Goal: Complete application form: Complete application form

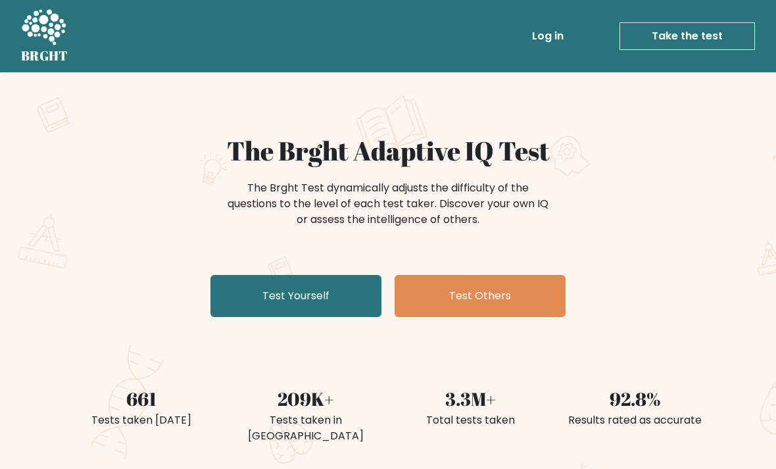
click at [251, 285] on link "Test Yourself" at bounding box center [295, 296] width 171 height 42
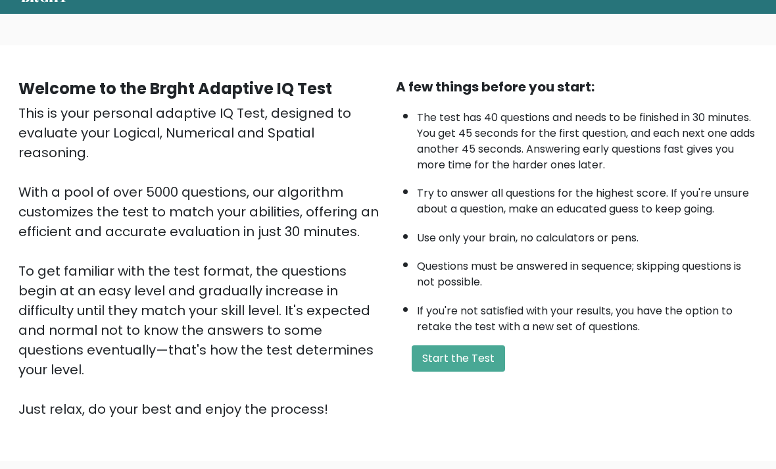
scroll to position [59, 0]
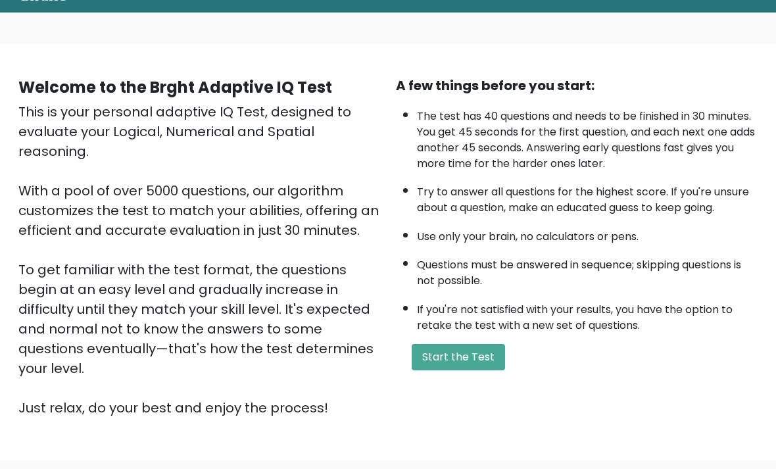
click at [488, 371] on button "Start the Test" at bounding box center [458, 358] width 93 height 26
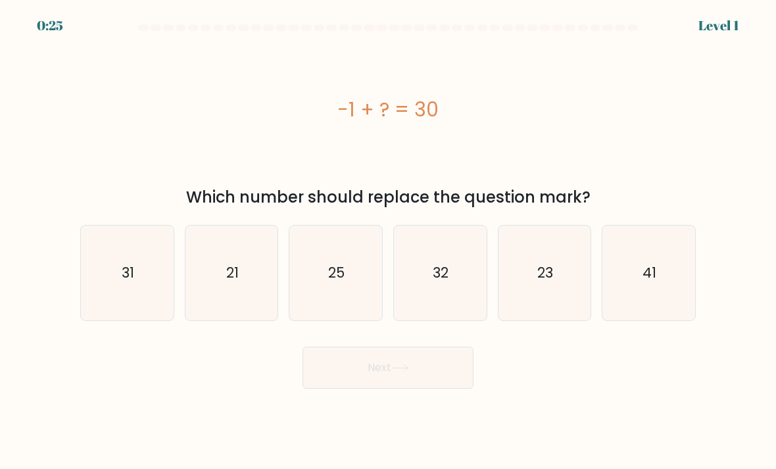
click at [106, 303] on icon "31" at bounding box center [127, 273] width 93 height 93
click at [388, 241] on input "a. 31" at bounding box center [388, 238] width 1 height 7
radio input "true"
click at [433, 383] on button "Next" at bounding box center [388, 368] width 171 height 42
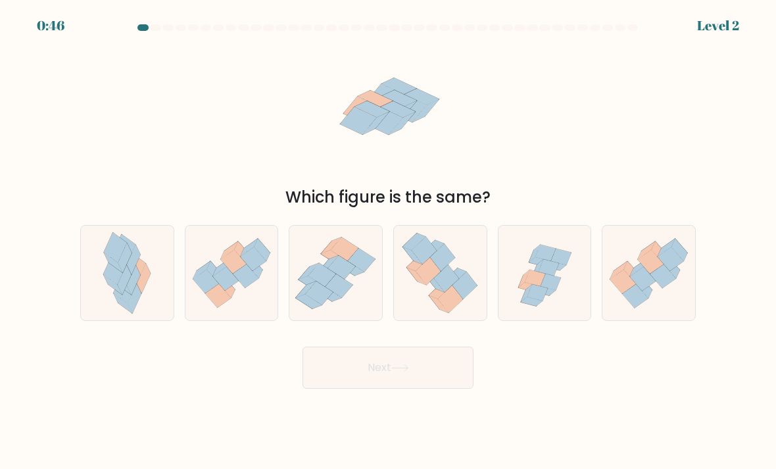
click at [564, 258] on icon at bounding box center [545, 273] width 93 height 89
click at [389, 241] on input "e." at bounding box center [388, 238] width 1 height 7
radio input "true"
click at [314, 376] on button "Next" at bounding box center [388, 368] width 171 height 42
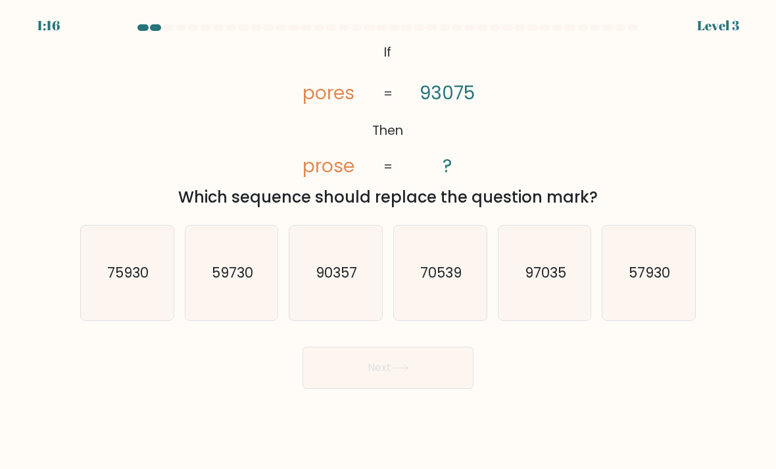
click at [316, 266] on icon "90357" at bounding box center [335, 273] width 93 height 93
click at [388, 241] on input "c. 90357" at bounding box center [388, 238] width 1 height 7
radio input "true"
click at [312, 385] on button "Next" at bounding box center [388, 368] width 171 height 42
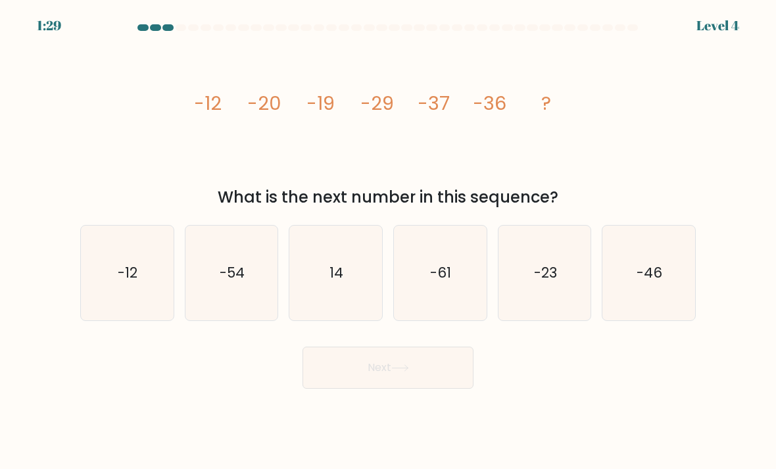
click at [399, 165] on icon "image/svg+xml -12 -20 -19 -29 -37 -36 ?" at bounding box center [388, 109] width 395 height 141
click at [458, 155] on icon "image/svg+xml -12 -20 -19 -29 -37 -36 ?" at bounding box center [388, 109] width 395 height 141
click at [507, 160] on icon "image/svg+xml -12 -20 -19 -29 -37 -36 ?" at bounding box center [388, 109] width 395 height 141
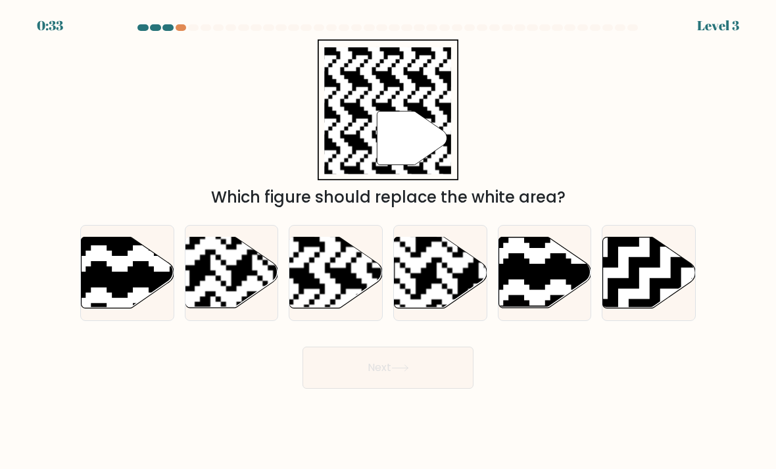
click at [333, 297] on rect at bounding box center [304, 237] width 168 height 168
click at [388, 241] on input "c." at bounding box center [388, 238] width 1 height 7
radio input "true"
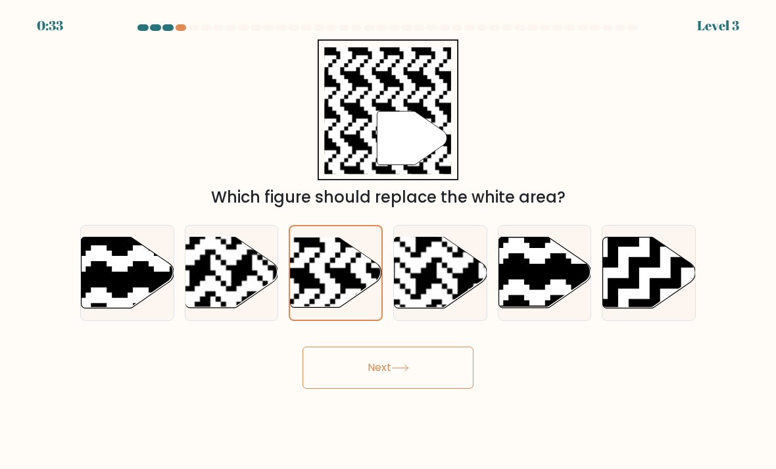
click at [351, 381] on button "Next" at bounding box center [388, 368] width 171 height 42
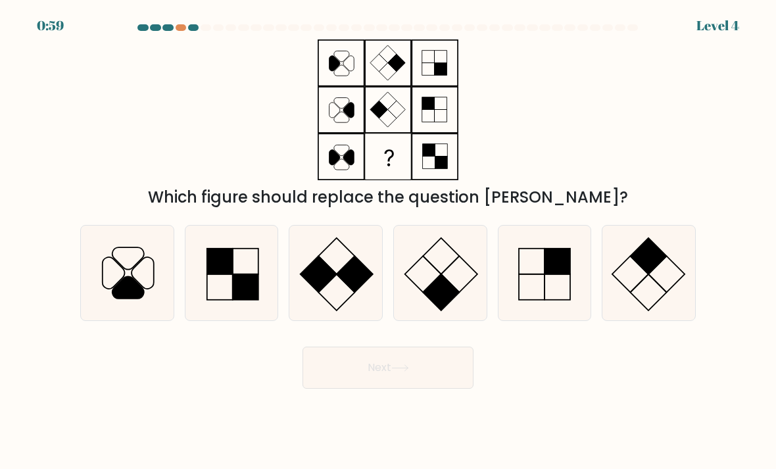
click at [339, 289] on rect at bounding box center [337, 292] width 36 height 36
click at [388, 241] on input "c." at bounding box center [388, 238] width 1 height 7
radio input "true"
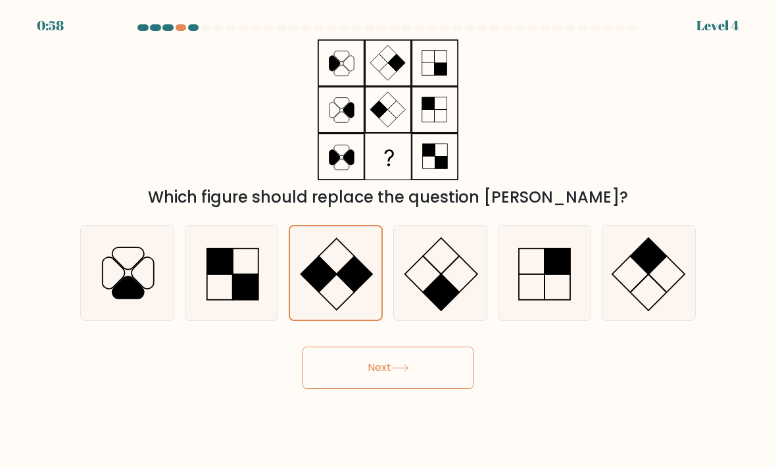
click at [373, 366] on button "Next" at bounding box center [388, 368] width 171 height 42
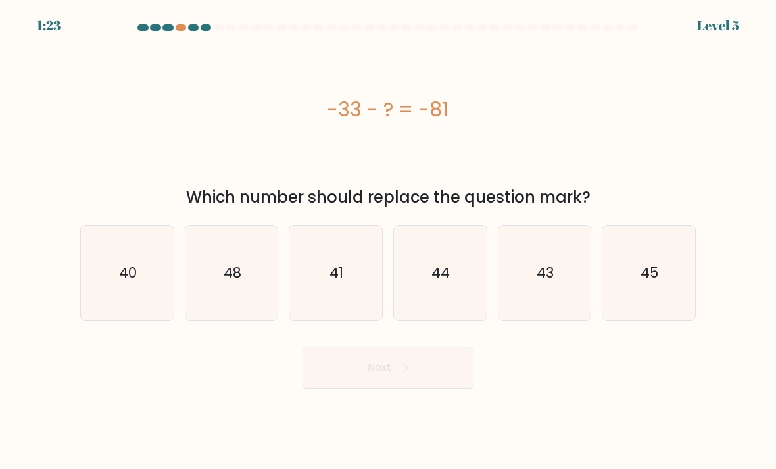
click at [231, 282] on text "48" at bounding box center [233, 272] width 18 height 19
click at [388, 241] on input "b. 48" at bounding box center [388, 238] width 1 height 7
radio input "true"
click at [351, 368] on button "Next" at bounding box center [388, 368] width 171 height 42
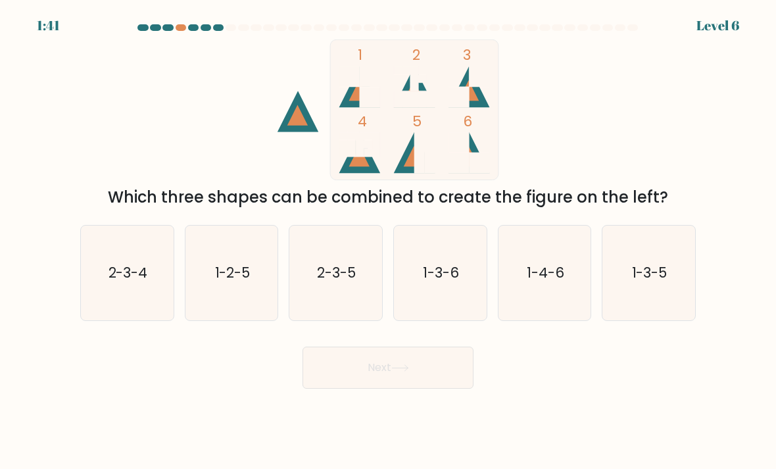
click at [440, 302] on icon "1-3-6" at bounding box center [440, 273] width 93 height 93
click at [389, 241] on input "d. 1-3-6" at bounding box center [388, 238] width 1 height 7
radio input "true"
click at [429, 371] on button "Next" at bounding box center [388, 368] width 171 height 42
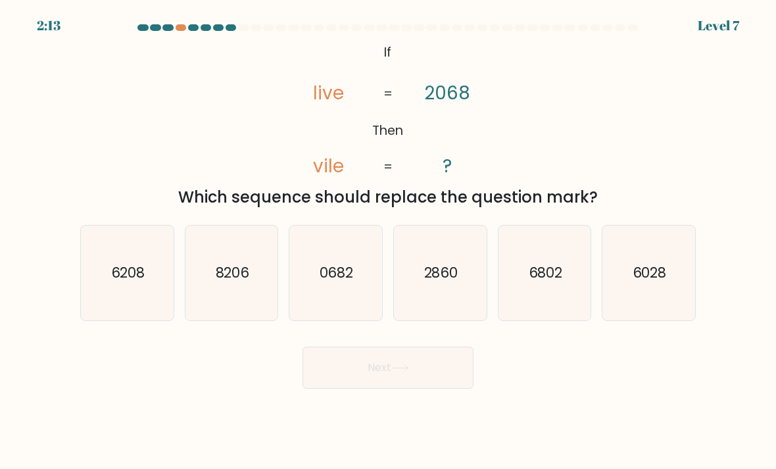
click at [643, 282] on text "6028" at bounding box center [650, 272] width 34 height 19
click at [389, 241] on input "f. 6028" at bounding box center [388, 238] width 1 height 7
radio input "true"
click at [391, 373] on button "Next" at bounding box center [388, 368] width 171 height 42
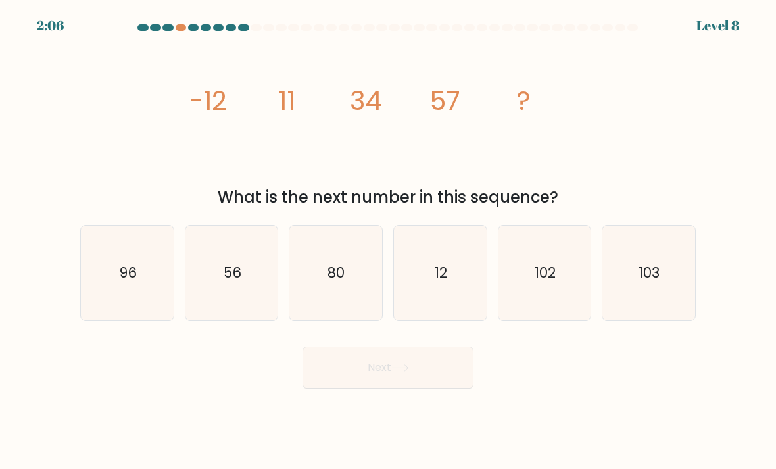
click at [339, 282] on text "80" at bounding box center [336, 272] width 17 height 19
click at [388, 241] on input "c. 80" at bounding box center [388, 238] width 1 height 7
radio input "true"
click at [383, 376] on button "Next" at bounding box center [388, 368] width 171 height 42
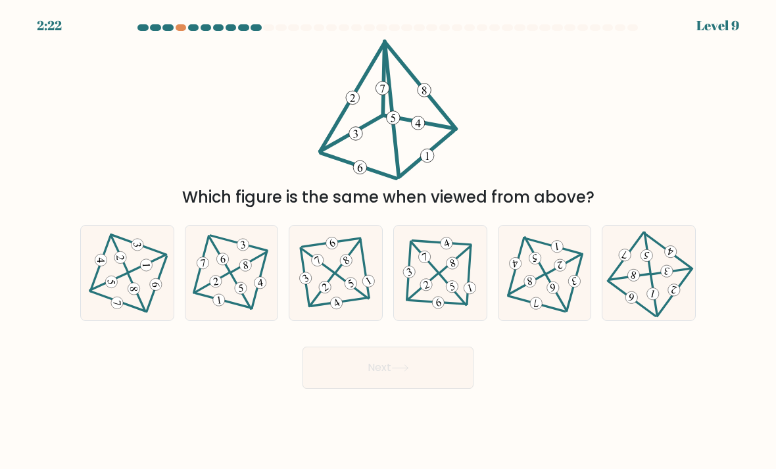
click at [446, 291] on icon at bounding box center [440, 273] width 78 height 76
click at [389, 241] on input "d." at bounding box center [388, 238] width 1 height 7
radio input "true"
click at [393, 380] on button "Next" at bounding box center [388, 368] width 171 height 42
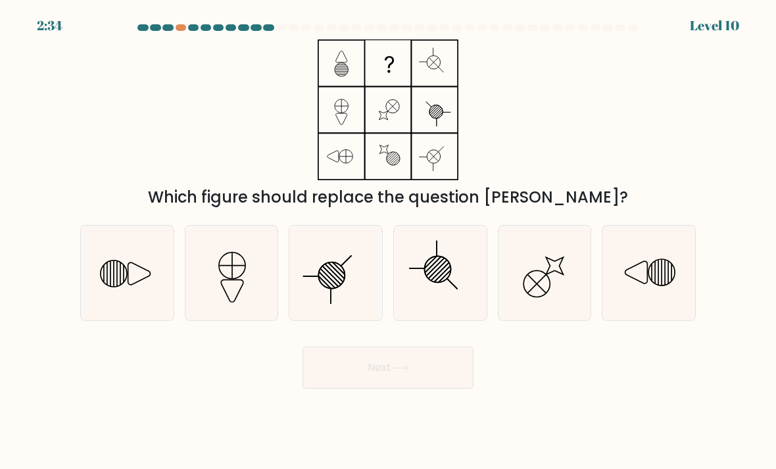
click at [554, 285] on icon at bounding box center [545, 273] width 93 height 93
click at [389, 241] on input "e." at bounding box center [388, 238] width 1 height 7
radio input "true"
click at [374, 378] on button "Next" at bounding box center [388, 368] width 171 height 42
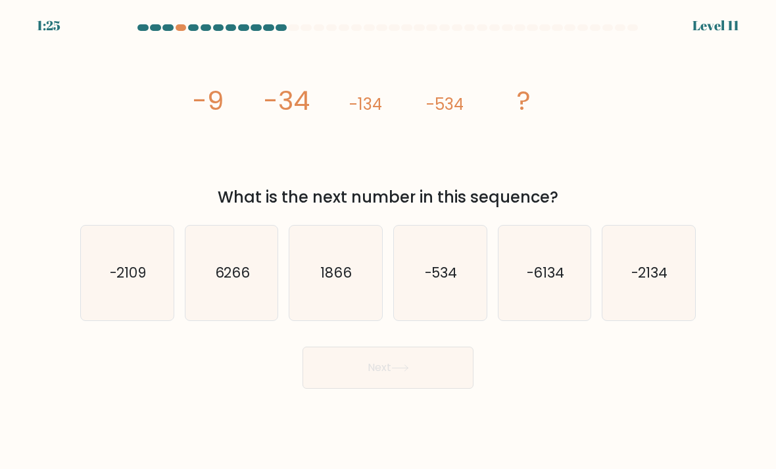
click at [660, 303] on icon "-2134" at bounding box center [648, 273] width 93 height 93
click at [389, 241] on input "f. -2134" at bounding box center [388, 238] width 1 height 7
radio input "true"
click at [414, 369] on button "Next" at bounding box center [388, 368] width 171 height 42
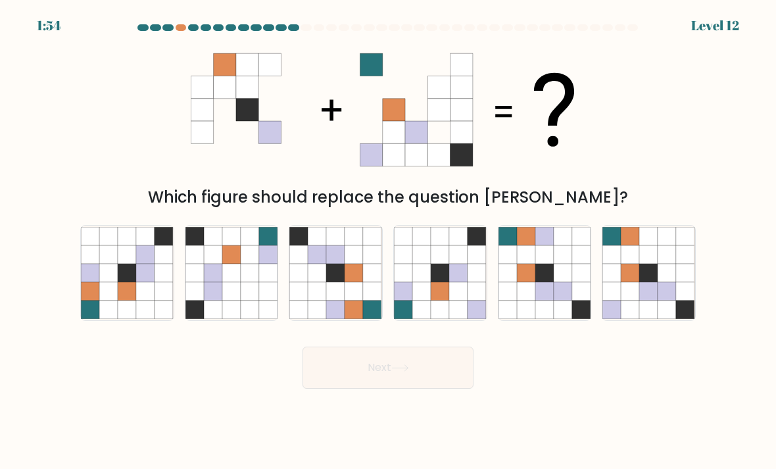
click at [639, 263] on icon at bounding box center [630, 254] width 18 height 18
click at [389, 241] on input "f." at bounding box center [388, 238] width 1 height 7
radio input "true"
click at [370, 369] on button "Next" at bounding box center [388, 368] width 171 height 42
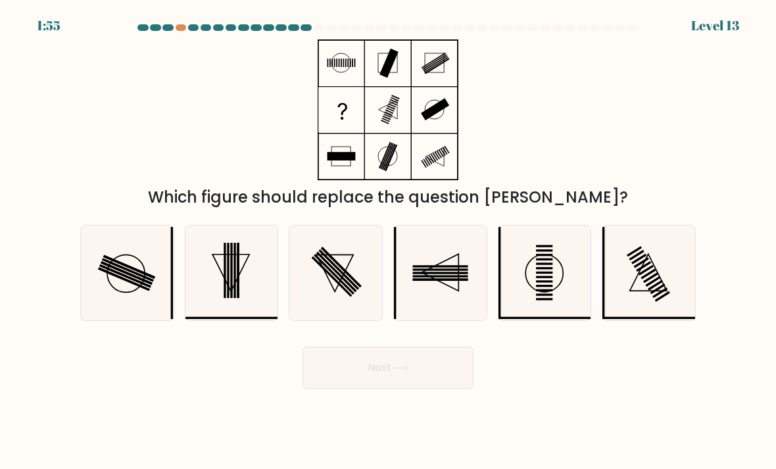
click at [456, 301] on icon at bounding box center [440, 273] width 93 height 93
click at [389, 241] on input "d." at bounding box center [388, 238] width 1 height 7
radio input "true"
click at [364, 376] on button "Next" at bounding box center [388, 368] width 171 height 42
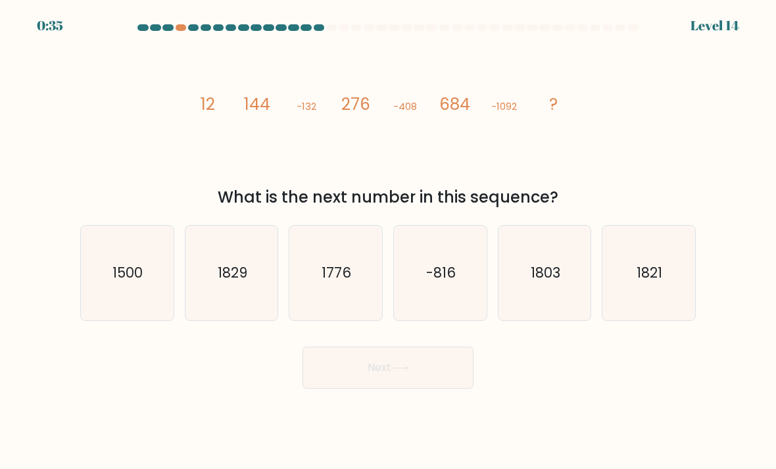
click at [308, 291] on icon "1776" at bounding box center [335, 273] width 93 height 93
click at [388, 241] on input "c. 1776" at bounding box center [388, 238] width 1 height 7
radio input "true"
click at [400, 364] on button "Next" at bounding box center [388, 368] width 171 height 42
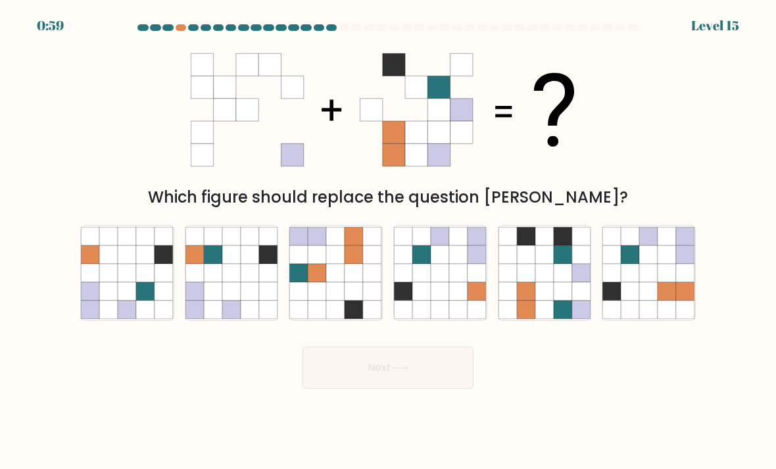
click at [566, 301] on icon at bounding box center [563, 291] width 18 height 18
click at [389, 241] on input "e." at bounding box center [388, 238] width 1 height 7
radio input "true"
click at [352, 318] on icon at bounding box center [354, 310] width 18 height 18
click at [388, 241] on input "c." at bounding box center [388, 238] width 1 height 7
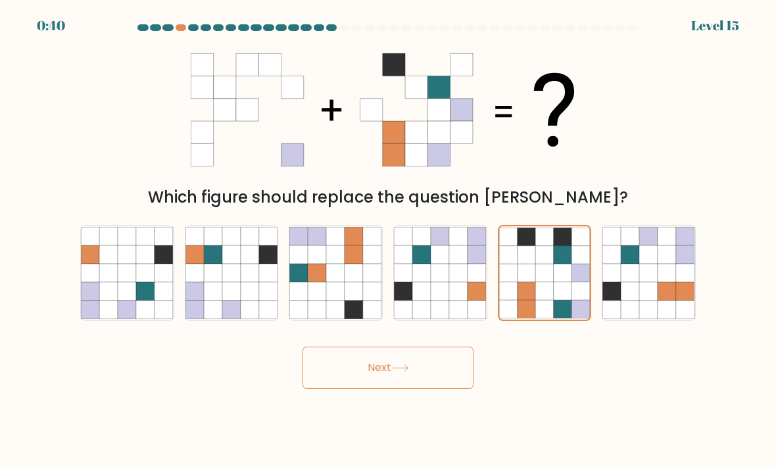
radio input "true"
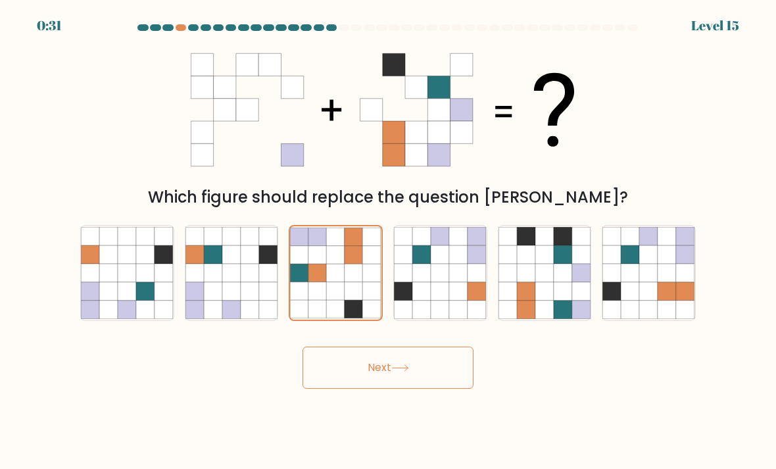
click at [668, 264] on icon at bounding box center [667, 254] width 18 height 18
click at [389, 241] on input "f." at bounding box center [388, 238] width 1 height 7
radio input "true"
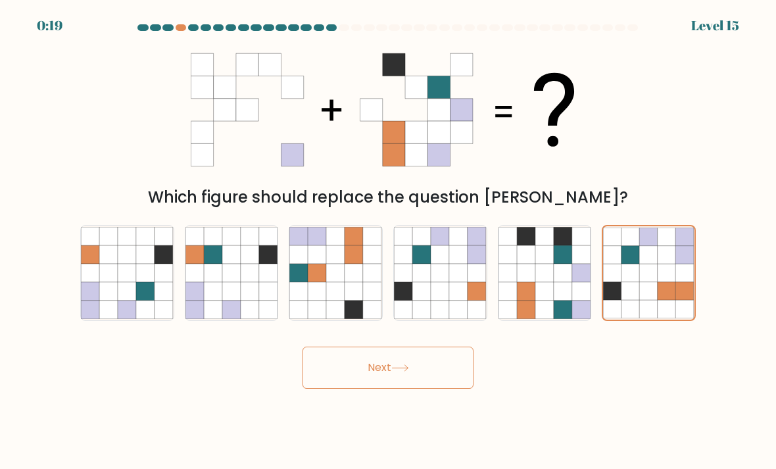
click at [433, 389] on button "Next" at bounding box center [388, 368] width 171 height 42
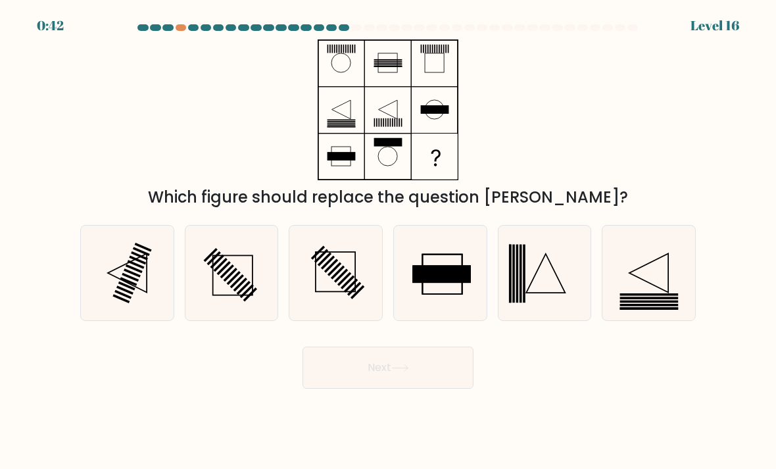
click at [648, 289] on icon at bounding box center [648, 273] width 93 height 93
click at [389, 241] on input "f." at bounding box center [388, 238] width 1 height 7
radio input "true"
click at [372, 376] on button "Next" at bounding box center [388, 368] width 171 height 42
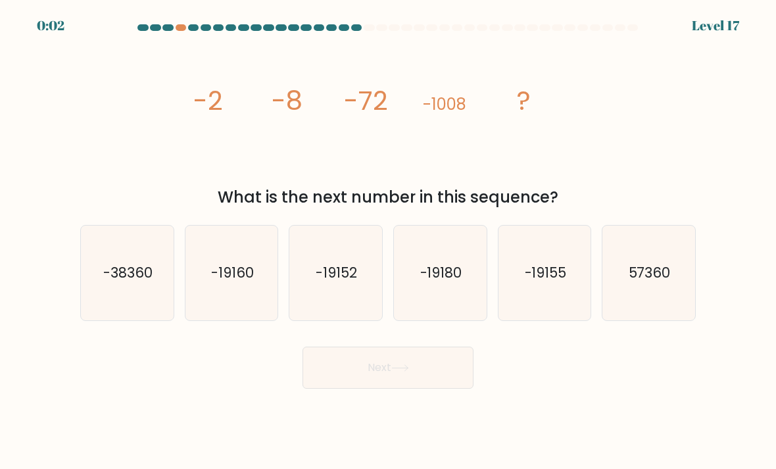
click at [543, 306] on icon "-19155" at bounding box center [545, 273] width 93 height 93
click at [389, 241] on input "e. -19155" at bounding box center [388, 238] width 1 height 7
radio input "true"
click at [410, 364] on button "Next" at bounding box center [388, 368] width 171 height 42
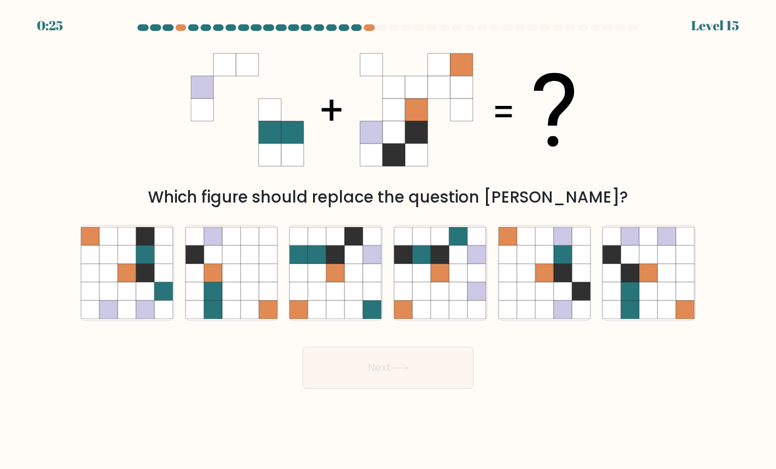
click at [658, 245] on icon at bounding box center [667, 236] width 18 height 18
click at [389, 241] on input "f." at bounding box center [388, 238] width 1 height 7
radio input "true"
click at [333, 378] on button "Next" at bounding box center [388, 368] width 171 height 42
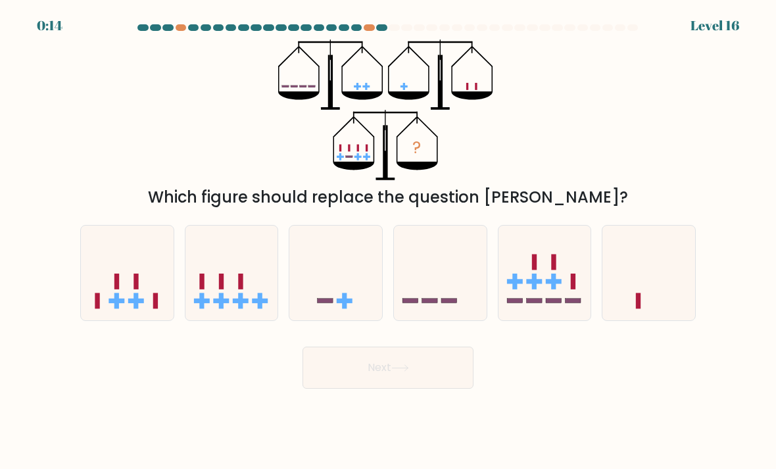
click at [141, 297] on icon at bounding box center [127, 273] width 93 height 77
click at [388, 241] on input "a." at bounding box center [388, 238] width 1 height 7
radio input "true"
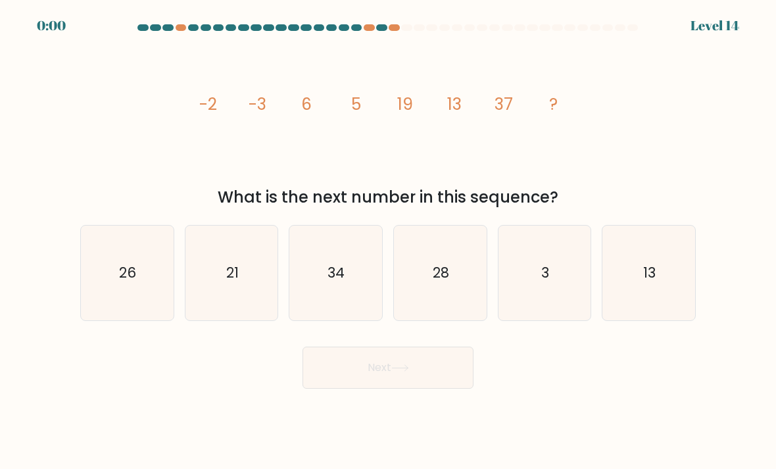
click at [358, 304] on icon "34" at bounding box center [335, 273] width 93 height 93
click at [388, 241] on input "c. 34" at bounding box center [388, 238] width 1 height 7
radio input "true"
click at [394, 383] on button "Next" at bounding box center [388, 368] width 171 height 42
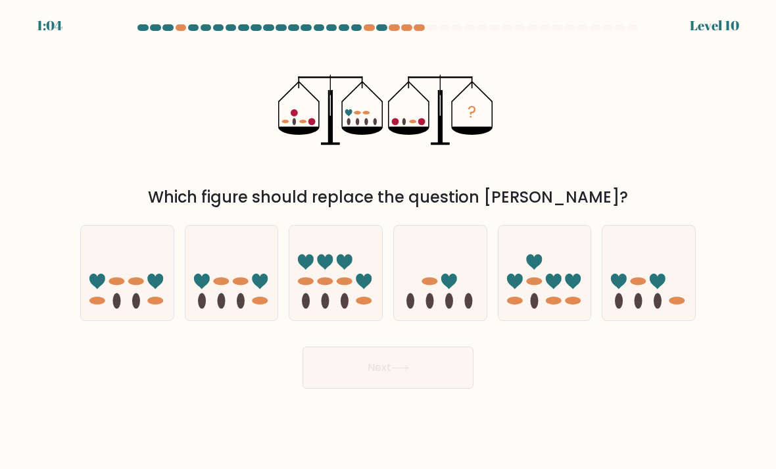
click at [431, 301] on icon at bounding box center [440, 273] width 93 height 77
click at [389, 241] on input "d." at bounding box center [388, 238] width 1 height 7
radio input "true"
click at [339, 386] on button "Next" at bounding box center [388, 368] width 171 height 42
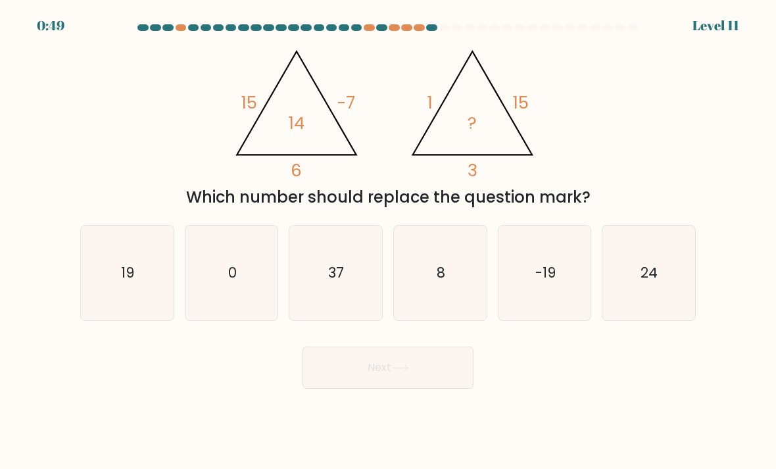
click at [147, 298] on icon "19" at bounding box center [127, 273] width 93 height 93
click at [388, 241] on input "a. 19" at bounding box center [388, 238] width 1 height 7
radio input "true"
click at [428, 385] on button "Next" at bounding box center [388, 368] width 171 height 42
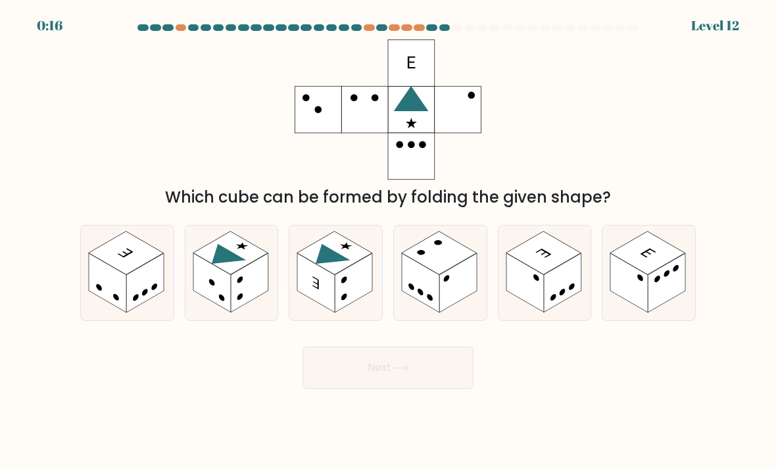
click at [345, 285] on circle at bounding box center [344, 280] width 6 height 9
click at [388, 241] on input "c." at bounding box center [388, 238] width 1 height 7
radio input "true"
click at [353, 374] on button "Next" at bounding box center [388, 368] width 171 height 42
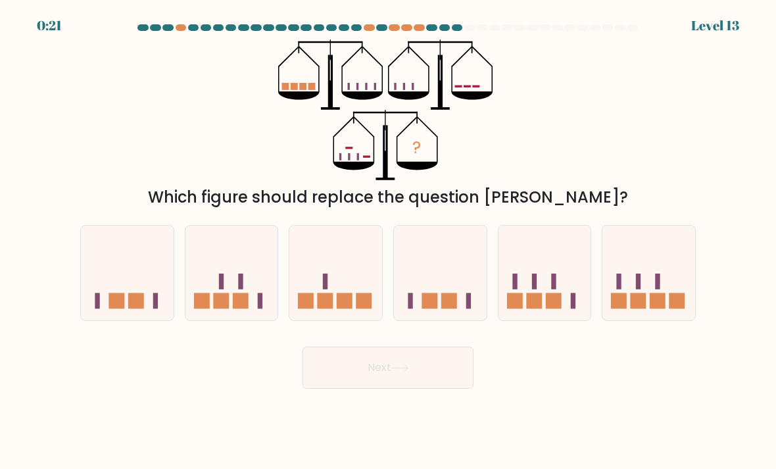
click at [195, 283] on icon at bounding box center [231, 273] width 93 height 77
click at [388, 241] on input "b." at bounding box center [388, 238] width 1 height 7
radio input "true"
click at [102, 283] on icon at bounding box center [127, 273] width 93 height 77
click at [388, 241] on input "a." at bounding box center [388, 238] width 1 height 7
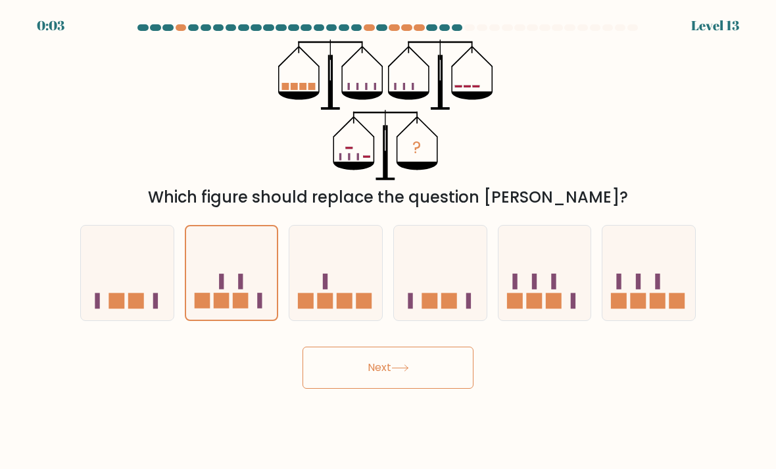
radio input "true"
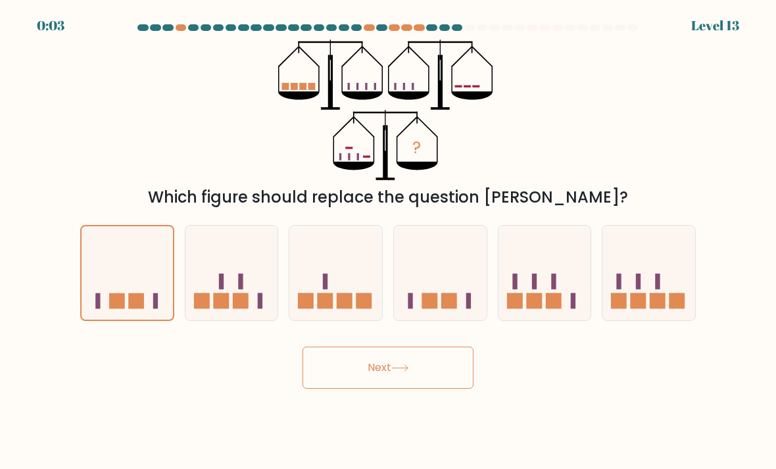
click at [448, 372] on button "Next" at bounding box center [388, 368] width 171 height 42
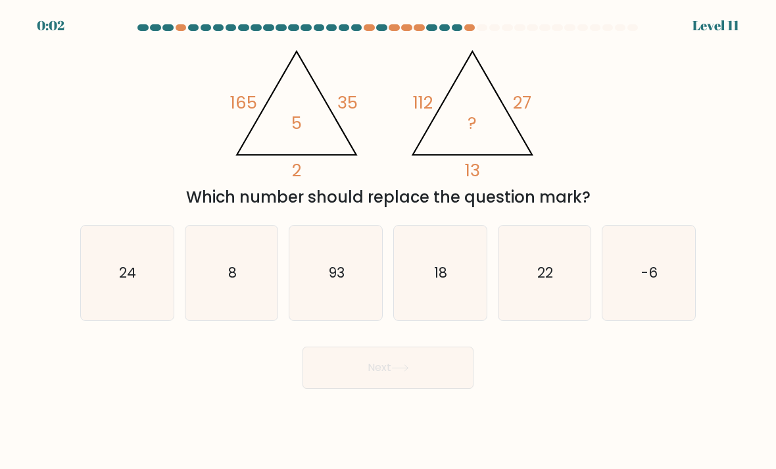
click at [445, 303] on icon "18" at bounding box center [440, 273] width 93 height 93
click at [389, 241] on input "d. 18" at bounding box center [388, 238] width 1 height 7
radio input "true"
click at [395, 372] on icon at bounding box center [400, 367] width 18 height 7
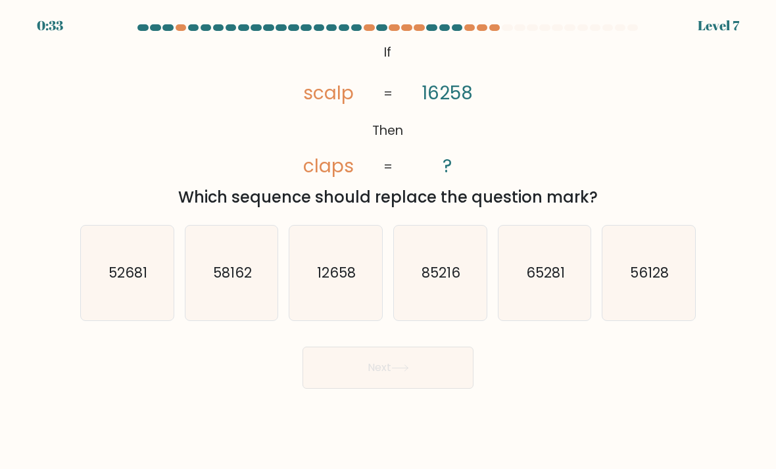
click at [568, 260] on icon "65281" at bounding box center [545, 273] width 93 height 93
click at [389, 241] on input "e. 65281" at bounding box center [388, 238] width 1 height 7
radio input "true"
click at [427, 381] on button "Next" at bounding box center [388, 368] width 171 height 42
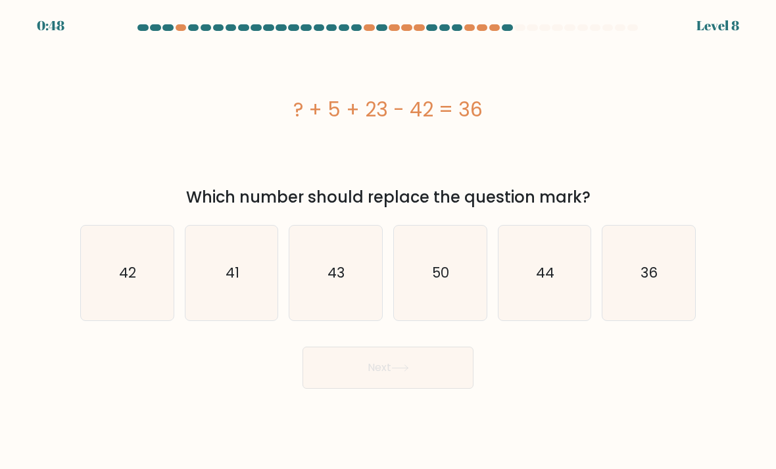
click at [445, 282] on text "50" at bounding box center [441, 272] width 17 height 19
click at [389, 241] on input "d. 50" at bounding box center [388, 238] width 1 height 7
radio input "true"
click at [416, 374] on button "Next" at bounding box center [388, 368] width 171 height 42
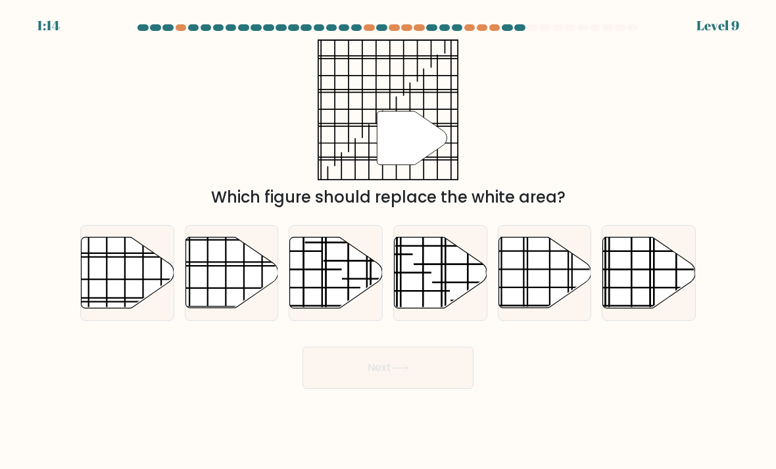
click at [241, 308] on icon at bounding box center [231, 272] width 93 height 71
click at [388, 241] on input "b." at bounding box center [388, 238] width 1 height 7
radio input "true"
click at [122, 287] on icon at bounding box center [128, 272] width 93 height 71
click at [388, 241] on input "a." at bounding box center [388, 238] width 1 height 7
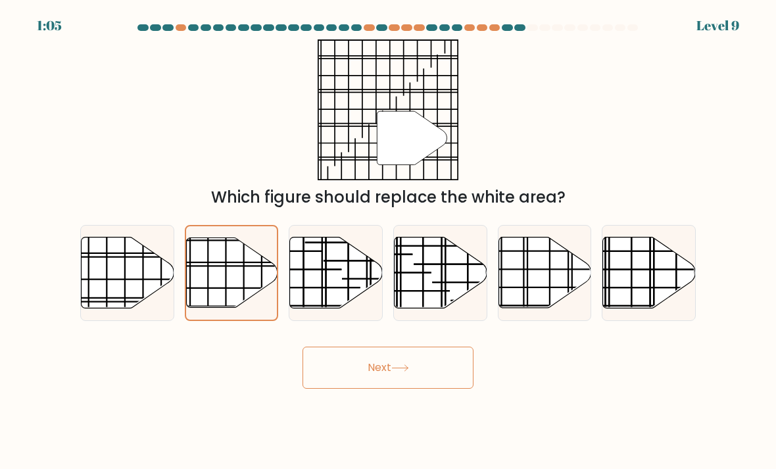
radio input "true"
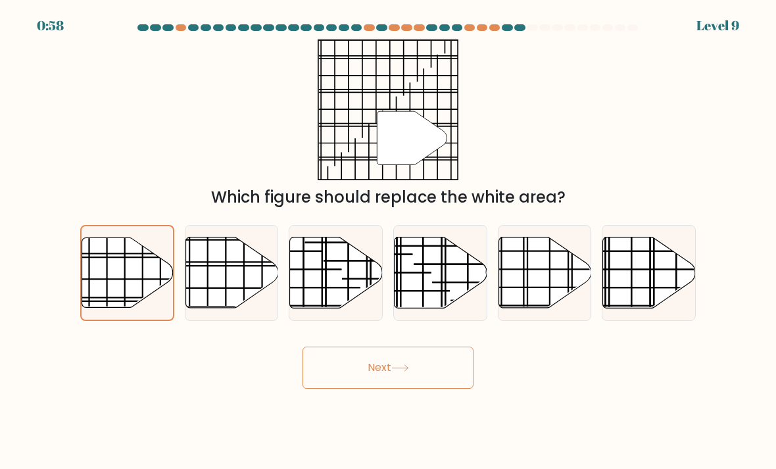
click at [408, 371] on icon at bounding box center [400, 368] width 16 height 6
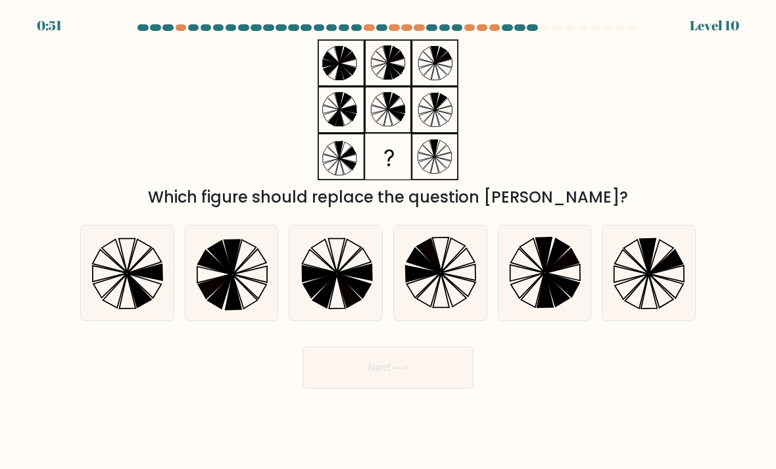
click at [646, 289] on icon at bounding box center [631, 286] width 33 height 25
click at [389, 241] on input "f." at bounding box center [388, 238] width 1 height 7
radio input "true"
click at [418, 375] on button "Next" at bounding box center [388, 368] width 171 height 42
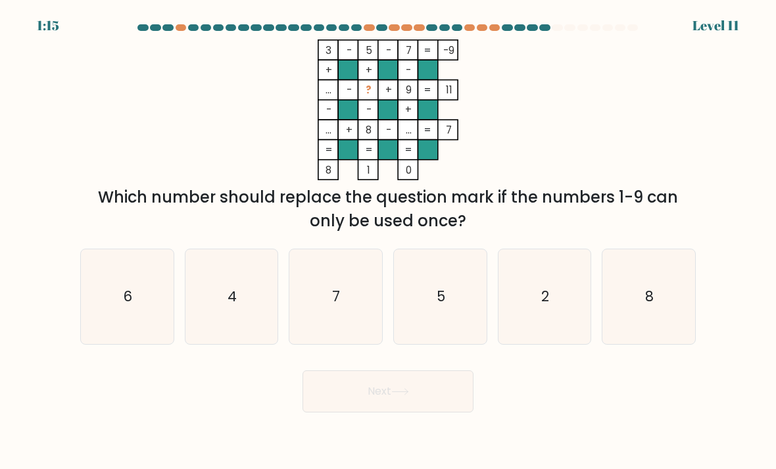
click at [253, 328] on icon "4" at bounding box center [231, 297] width 93 height 93
click at [388, 241] on input "b. 4" at bounding box center [388, 238] width 1 height 7
radio input "true"
click at [331, 399] on button "Next" at bounding box center [388, 391] width 171 height 42
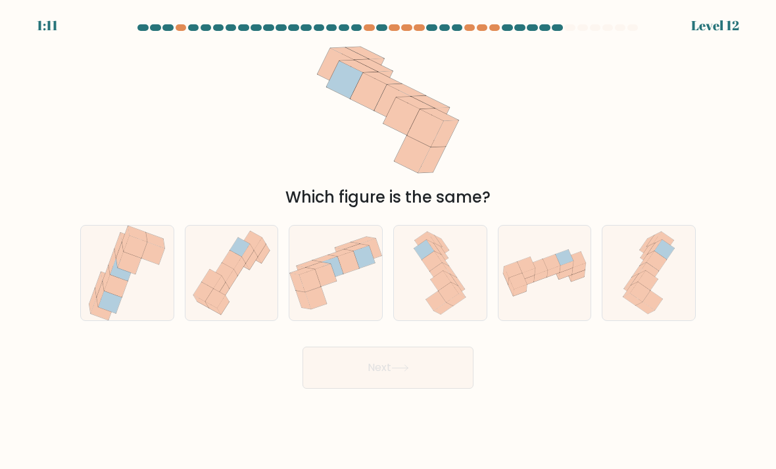
click at [447, 255] on icon at bounding box center [440, 273] width 61 height 95
click at [389, 241] on input "d." at bounding box center [388, 238] width 1 height 7
radio input "true"
click at [438, 389] on button "Next" at bounding box center [388, 368] width 171 height 42
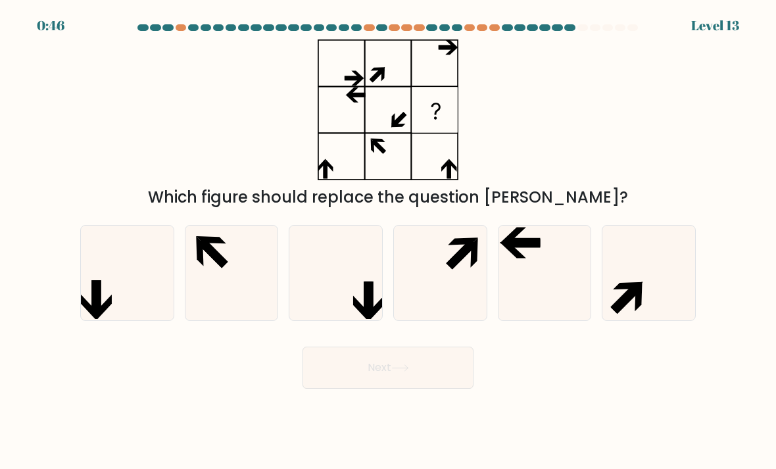
click at [149, 280] on icon at bounding box center [127, 273] width 93 height 93
click at [388, 241] on input "a." at bounding box center [388, 238] width 1 height 7
radio input "true"
click at [343, 377] on button "Next" at bounding box center [388, 368] width 171 height 42
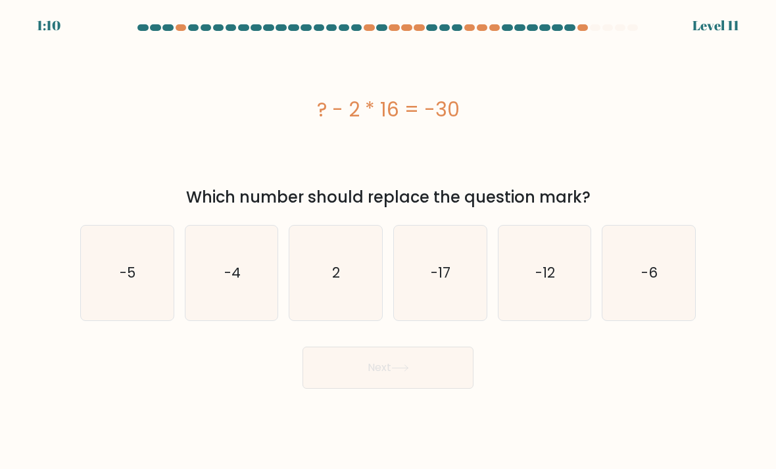
click at [344, 287] on icon "2" at bounding box center [335, 273] width 93 height 93
click at [388, 241] on input "c. 2" at bounding box center [388, 238] width 1 height 7
radio input "true"
click at [404, 372] on icon at bounding box center [400, 367] width 18 height 7
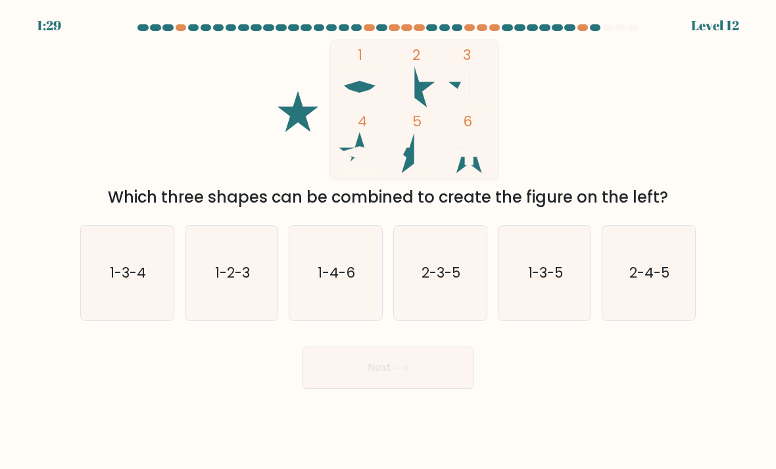
click at [363, 282] on icon "1-4-6" at bounding box center [335, 273] width 93 height 93
click at [388, 241] on input "c. 1-4-6" at bounding box center [388, 238] width 1 height 7
radio input "true"
click at [449, 308] on icon "2-3-5" at bounding box center [440, 273] width 93 height 93
click at [389, 241] on input "d. 2-3-5" at bounding box center [388, 238] width 1 height 7
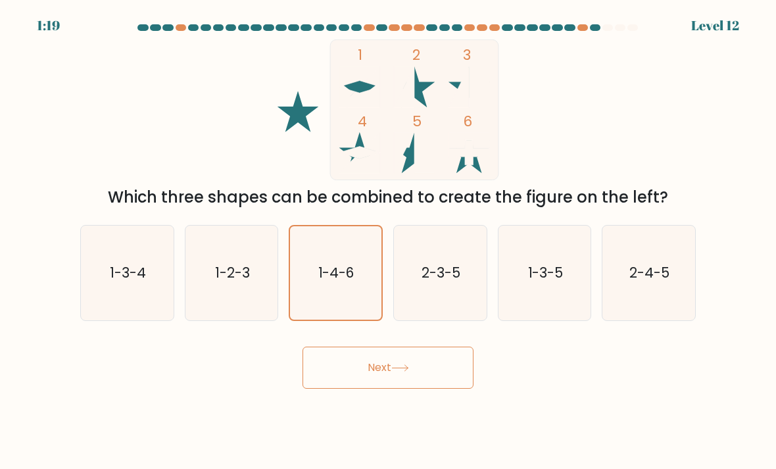
radio input "true"
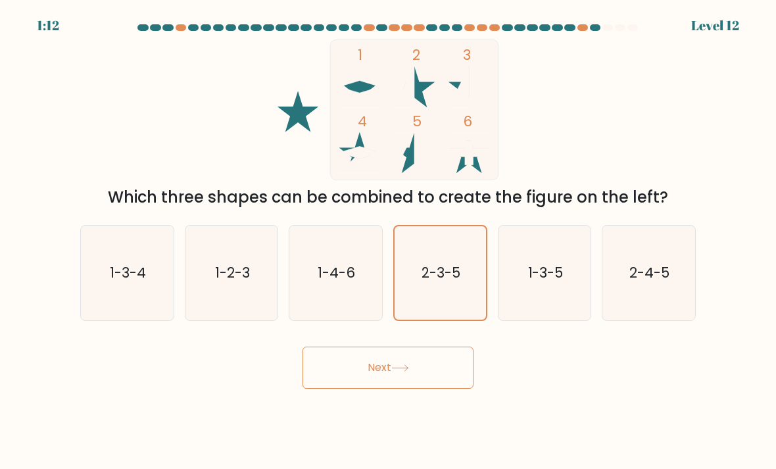
click at [424, 381] on button "Next" at bounding box center [388, 368] width 171 height 42
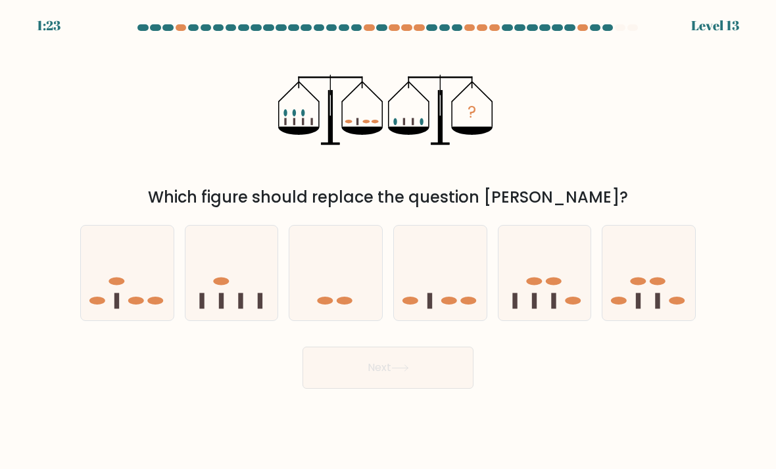
click at [324, 301] on icon at bounding box center [335, 273] width 93 height 77
click at [388, 241] on input "c." at bounding box center [388, 238] width 1 height 7
radio input "true"
click at [379, 389] on button "Next" at bounding box center [388, 368] width 171 height 42
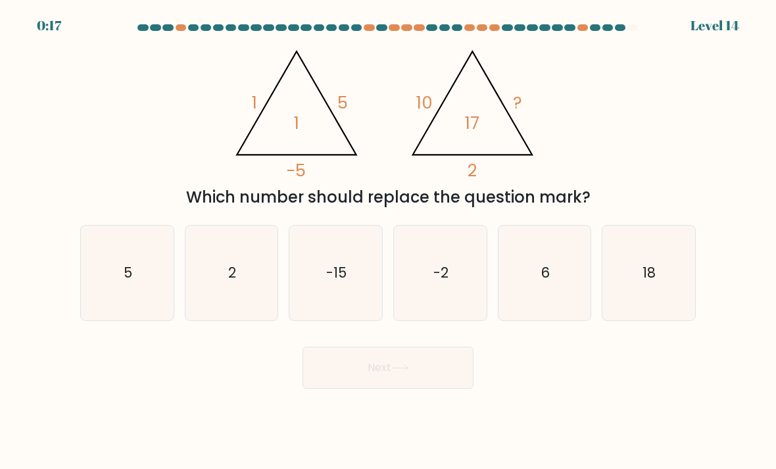
click at [562, 291] on icon "6" at bounding box center [545, 273] width 93 height 93
click at [389, 241] on input "e. 6" at bounding box center [388, 238] width 1 height 7
radio input "true"
click at [427, 385] on button "Next" at bounding box center [388, 368] width 171 height 42
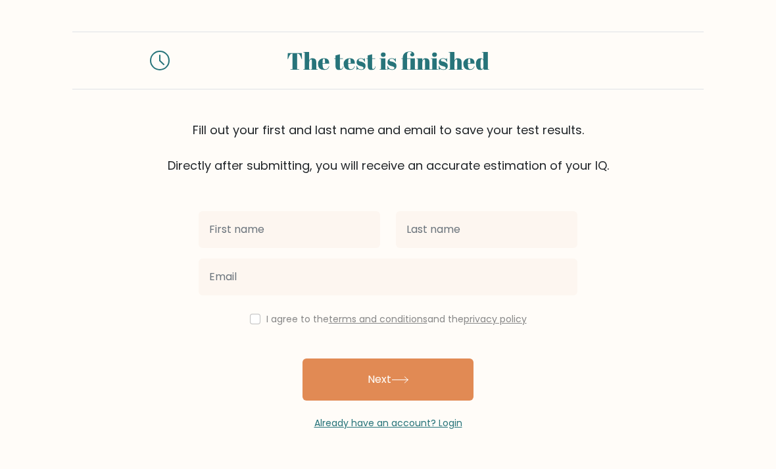
click at [329, 220] on input "text" at bounding box center [290, 229] width 182 height 37
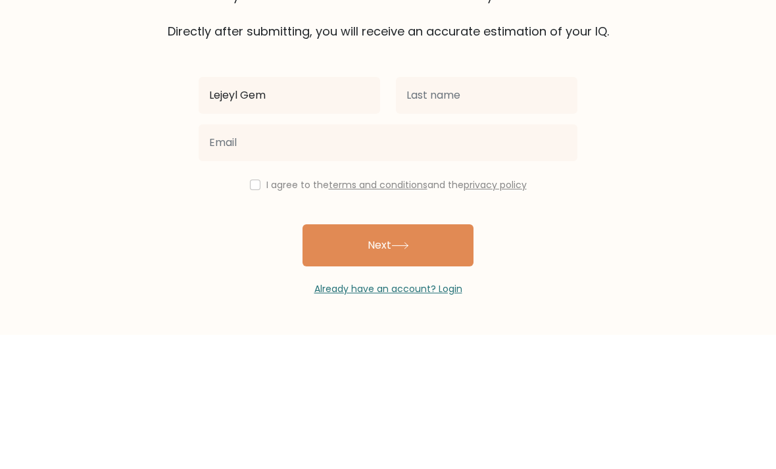
type input "Lejeyl Gem"
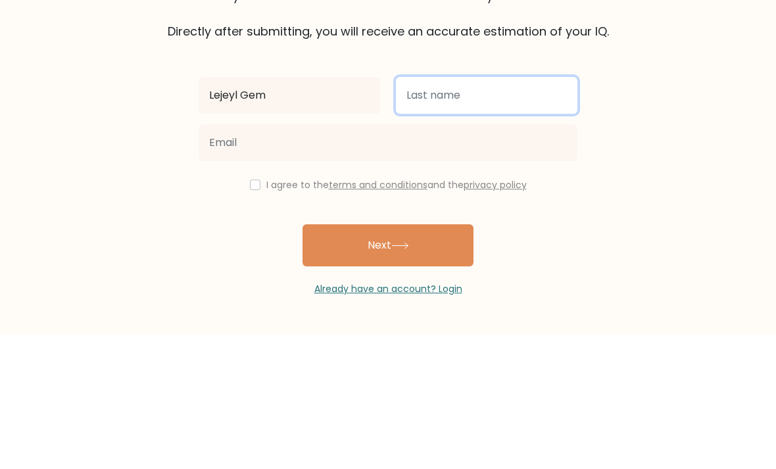
click at [475, 211] on input "text" at bounding box center [487, 229] width 182 height 37
type input "[PERSON_NAME]"
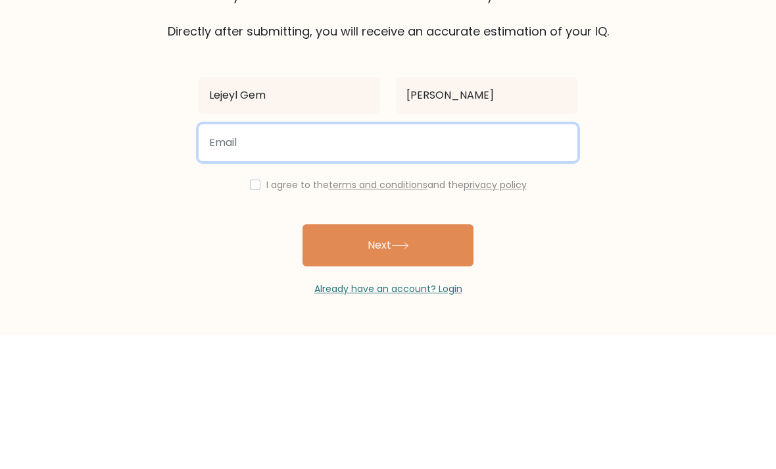
click at [239, 258] on input "email" at bounding box center [388, 276] width 379 height 37
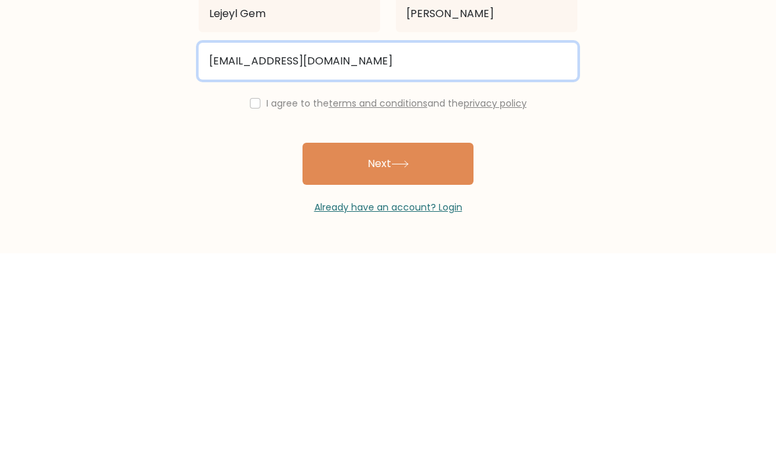
type input "lgemmelgar@gmail.com"
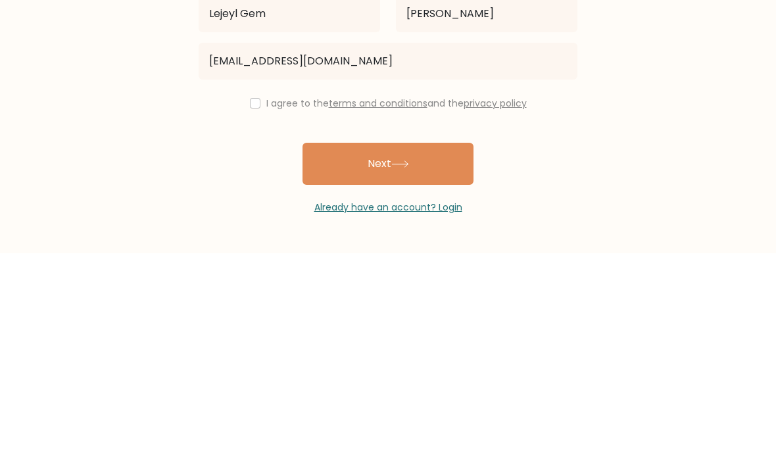
click at [255, 314] on input "checkbox" at bounding box center [255, 319] width 11 height 11
checkbox input "true"
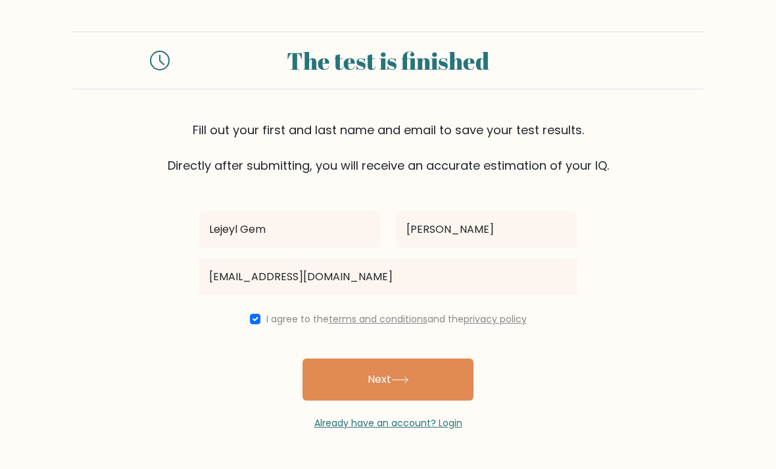
click at [404, 376] on icon at bounding box center [400, 379] width 18 height 7
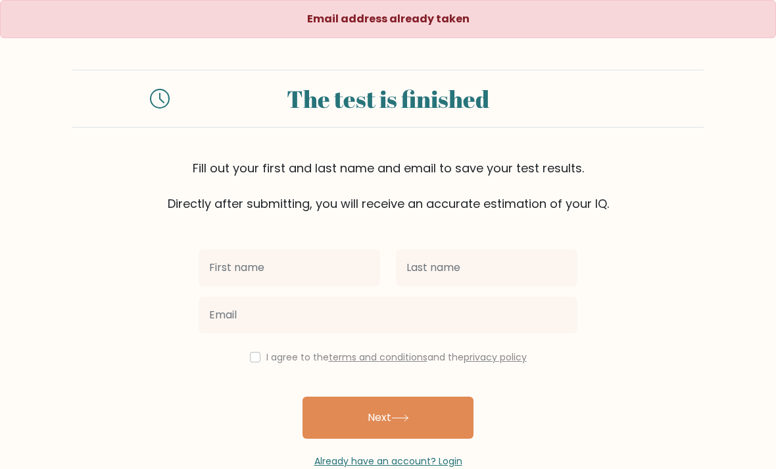
click at [216, 268] on input "text" at bounding box center [290, 267] width 182 height 37
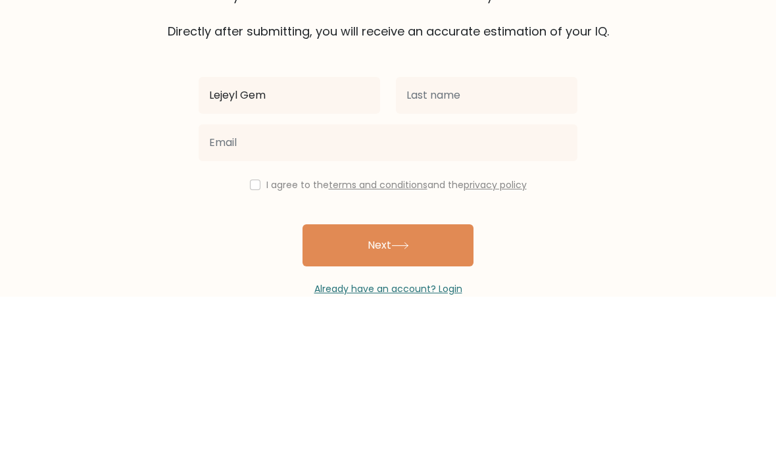
type input "Lejeyl Gem"
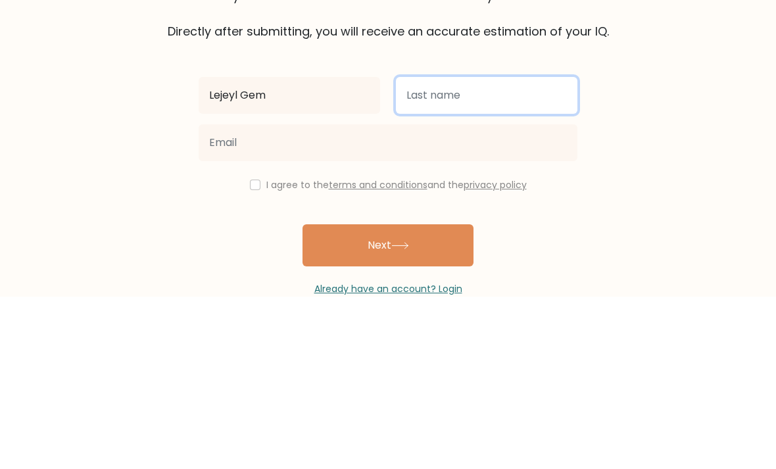
click at [487, 249] on input "text" at bounding box center [487, 267] width 182 height 37
type input "[PERSON_NAME]"
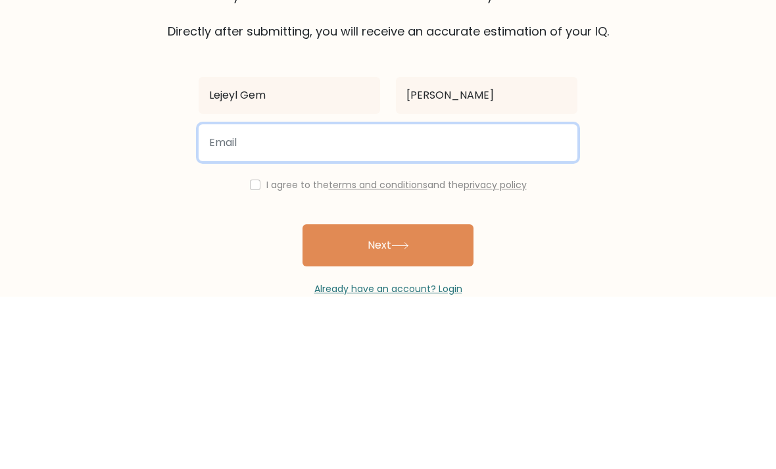
click at [445, 297] on input "email" at bounding box center [388, 315] width 379 height 37
type input "[EMAIL_ADDRESS][DOMAIN_NAME]"
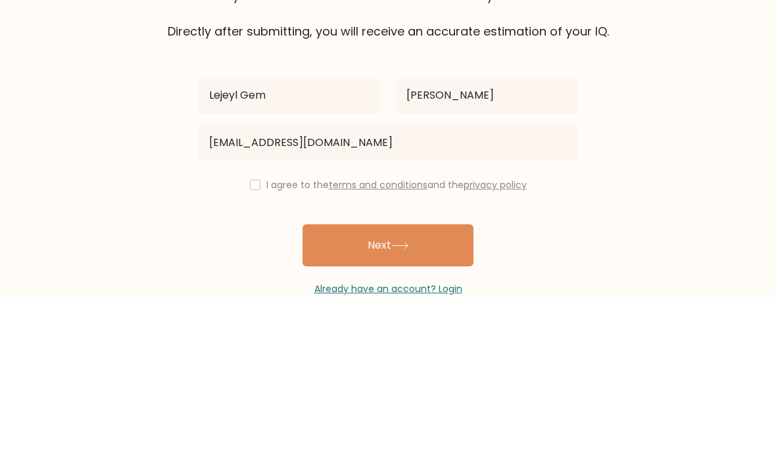
scroll to position [42, 0]
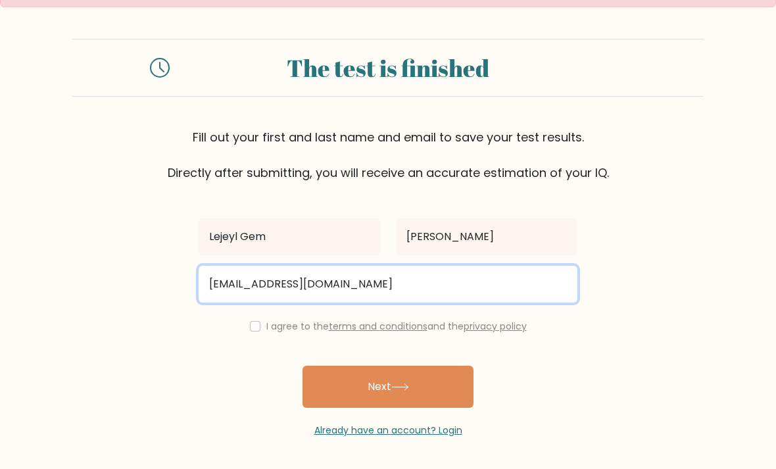
click at [460, 273] on input "[EMAIL_ADDRESS][DOMAIN_NAME]" at bounding box center [388, 284] width 379 height 37
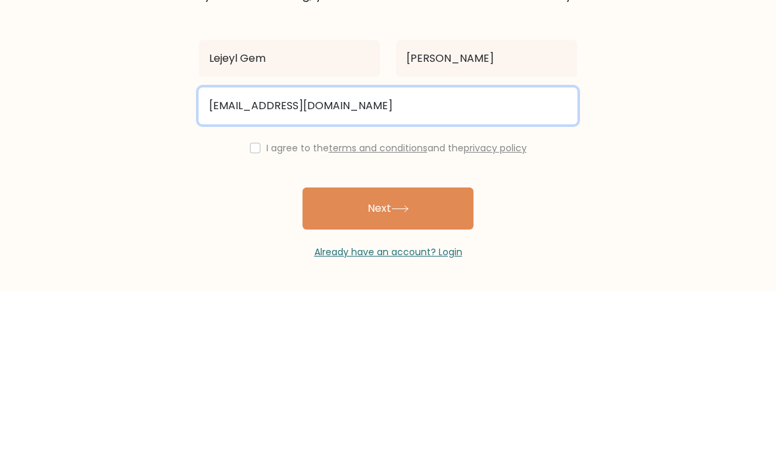
click at [320, 266] on input "[EMAIL_ADDRESS][DOMAIN_NAME]" at bounding box center [388, 284] width 379 height 37
type input "[EMAIL_ADDRESS][DOMAIN_NAME]"
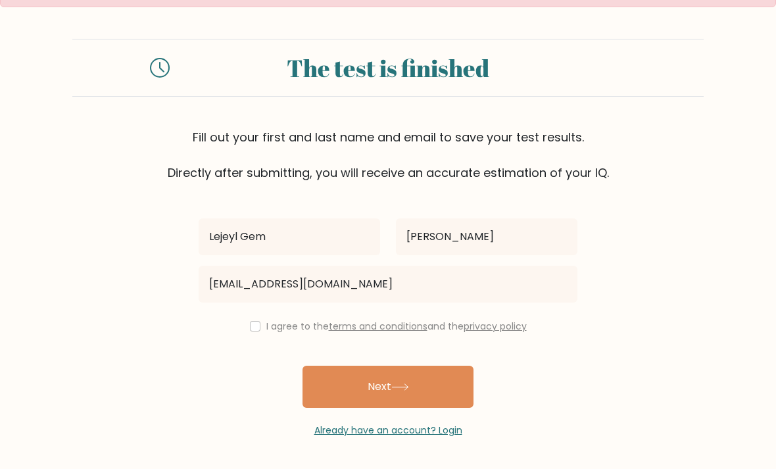
click at [253, 321] on input "checkbox" at bounding box center [255, 326] width 11 height 11
checkbox input "true"
click at [338, 385] on button "Next" at bounding box center [388, 387] width 171 height 42
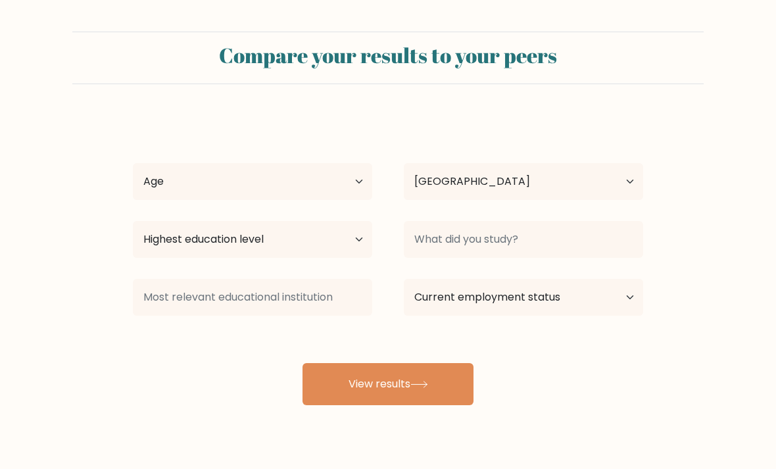
select select "PH"
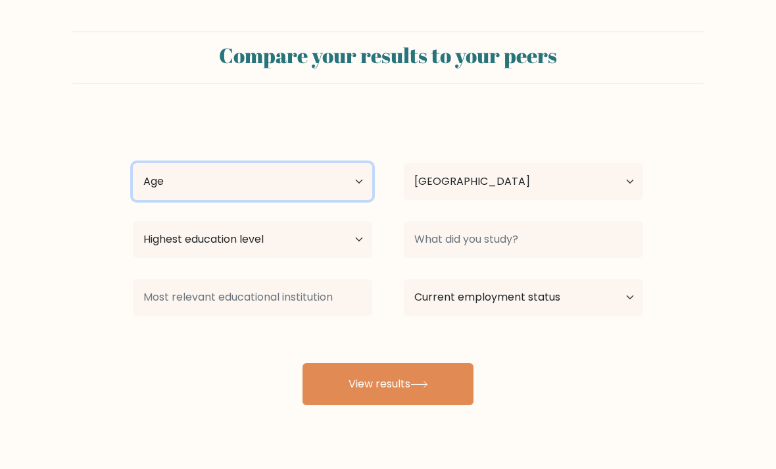
click at [172, 174] on select "Age Under [DEMOGRAPHIC_DATA] [DEMOGRAPHIC_DATA] [DEMOGRAPHIC_DATA] [DEMOGRAPHIC…" at bounding box center [252, 181] width 239 height 37
select select "25_34"
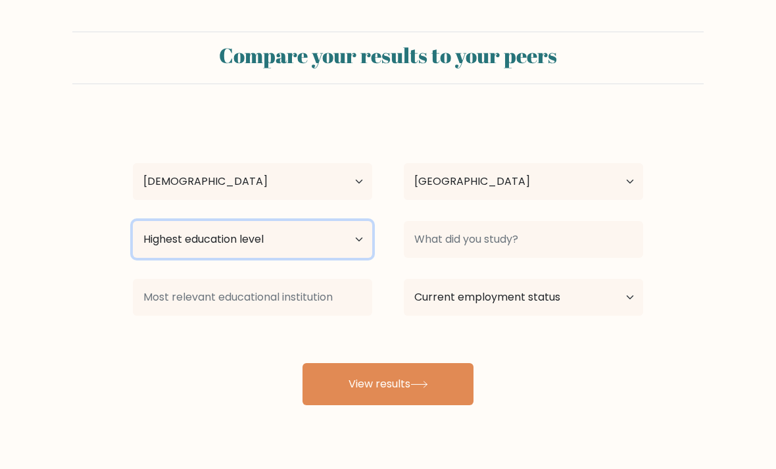
click at [168, 238] on select "Highest education level No schooling Primary Lower Secondary Upper Secondary Oc…" at bounding box center [252, 239] width 239 height 37
select select "bachelors_degree"
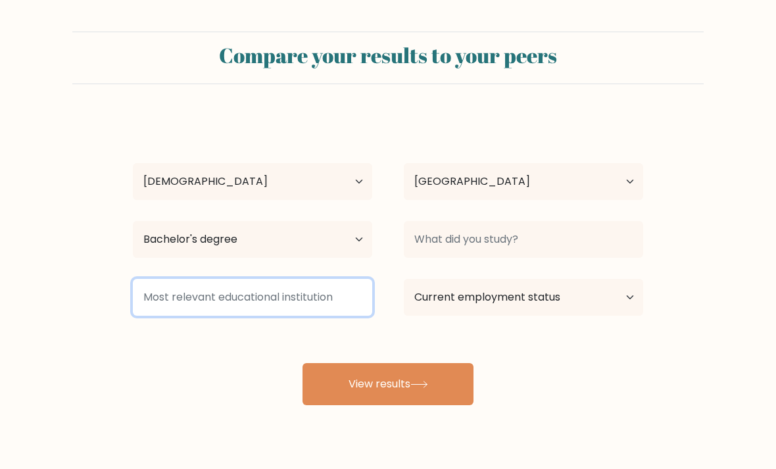
click at [178, 293] on input at bounding box center [252, 297] width 239 height 37
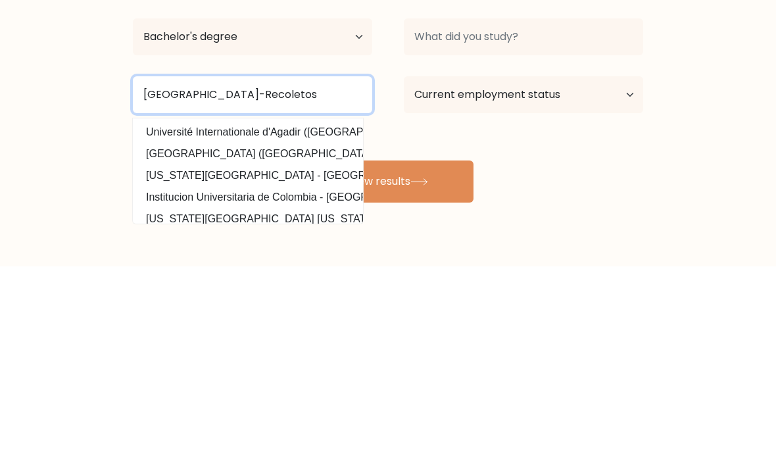
type input "[GEOGRAPHIC_DATA]-Recoletos"
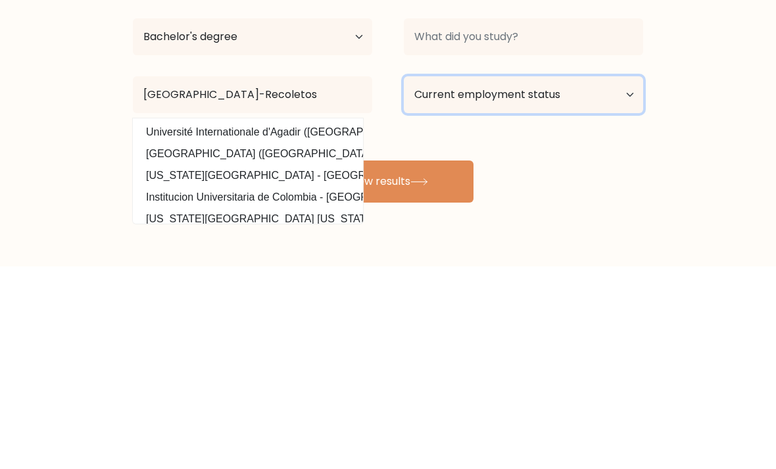
click at [541, 279] on select "Current employment status Employed Student Retired Other / prefer not to answer" at bounding box center [523, 297] width 239 height 37
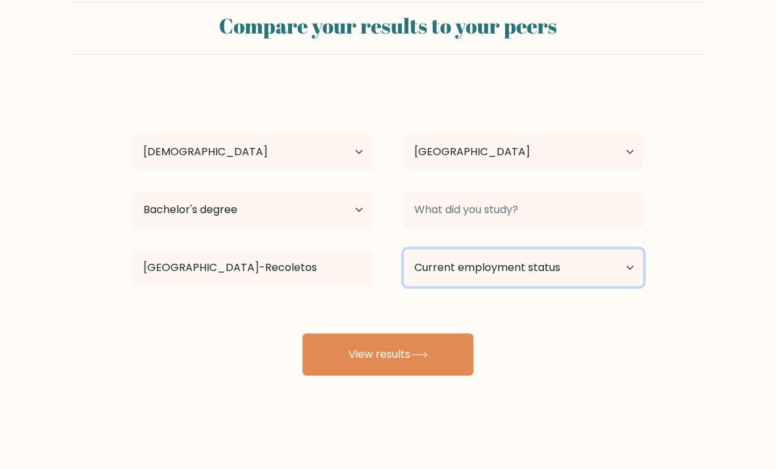
select select "other"
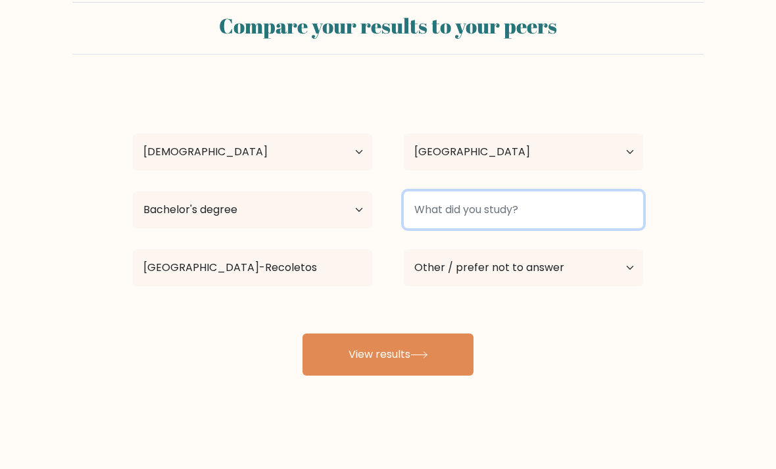
click at [579, 195] on input at bounding box center [523, 209] width 239 height 37
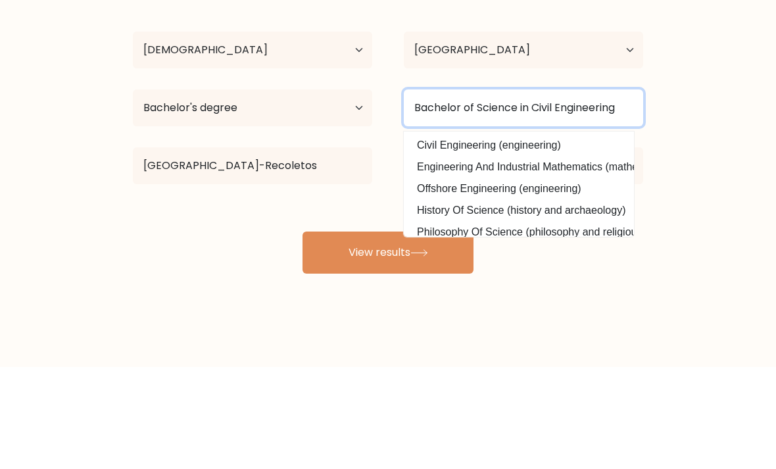
type input "Bachelor of Science in Civil Engineering"
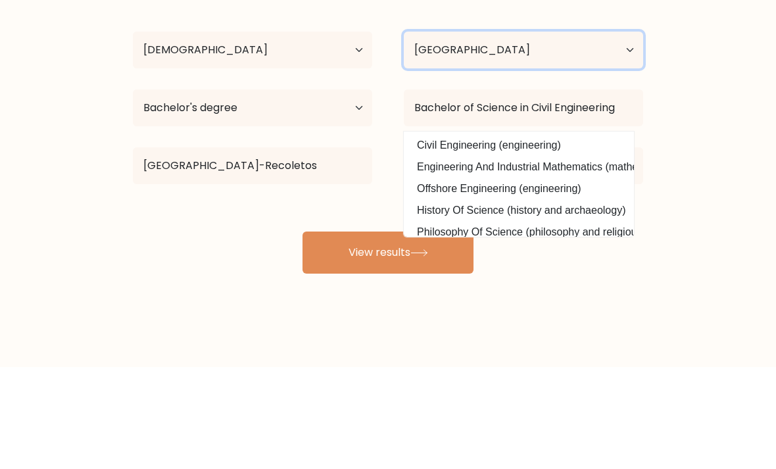
click at [563, 134] on select "Country [GEOGRAPHIC_DATA] [GEOGRAPHIC_DATA] [GEOGRAPHIC_DATA] [US_STATE] [GEOGR…" at bounding box center [523, 152] width 239 height 37
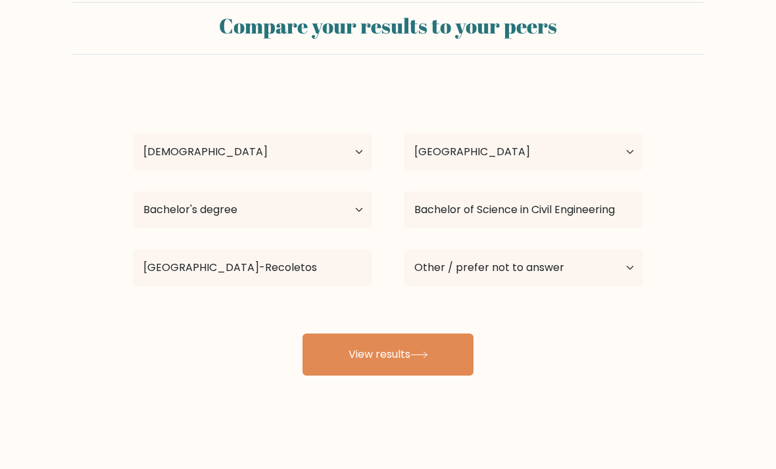
click at [438, 338] on button "View results" at bounding box center [388, 354] width 171 height 42
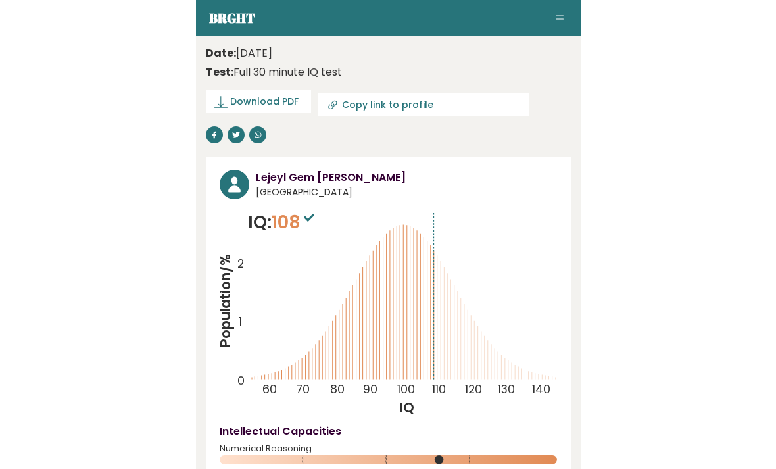
scroll to position [24, 0]
